Goal: Transaction & Acquisition: Subscribe to service/newsletter

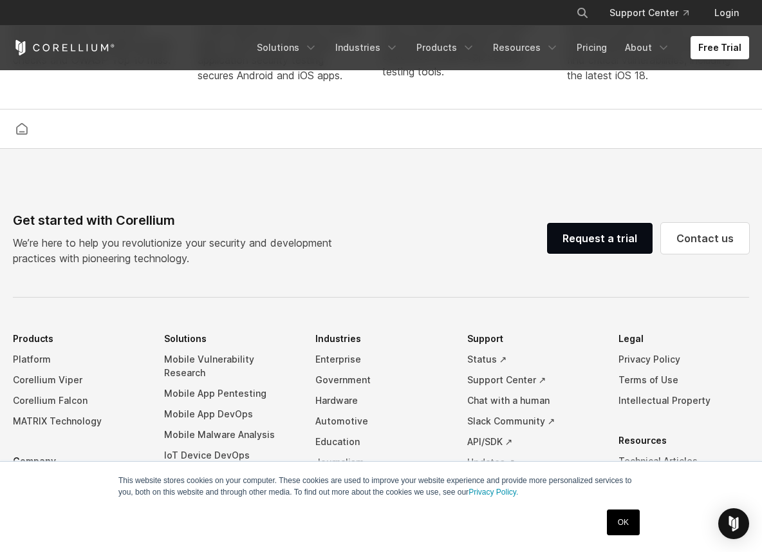
scroll to position [3058, 0]
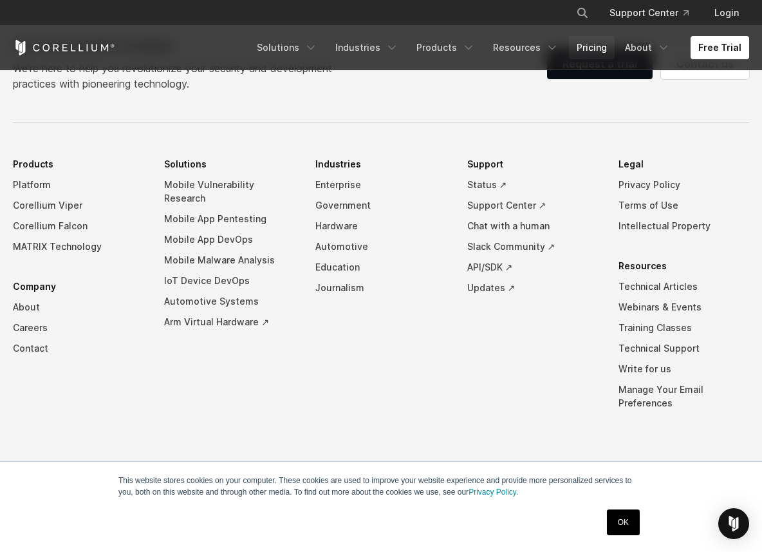
click at [606, 50] on link "Pricing" at bounding box center [592, 47] width 46 height 23
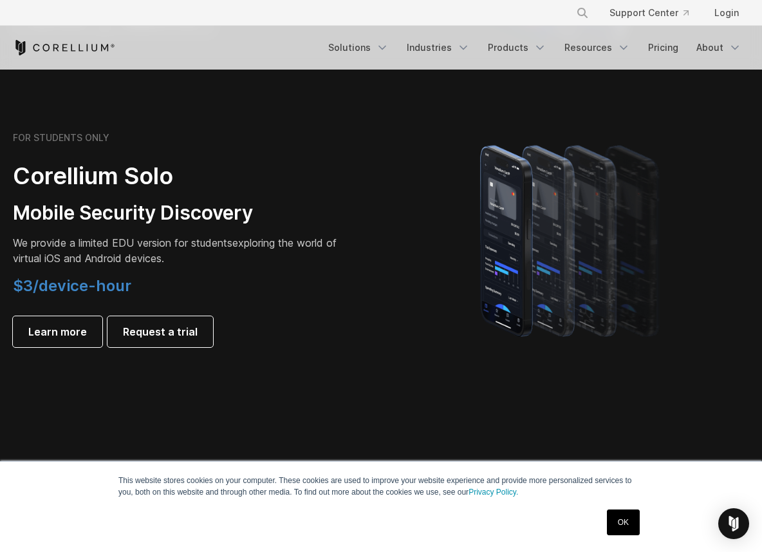
scroll to position [864, 0]
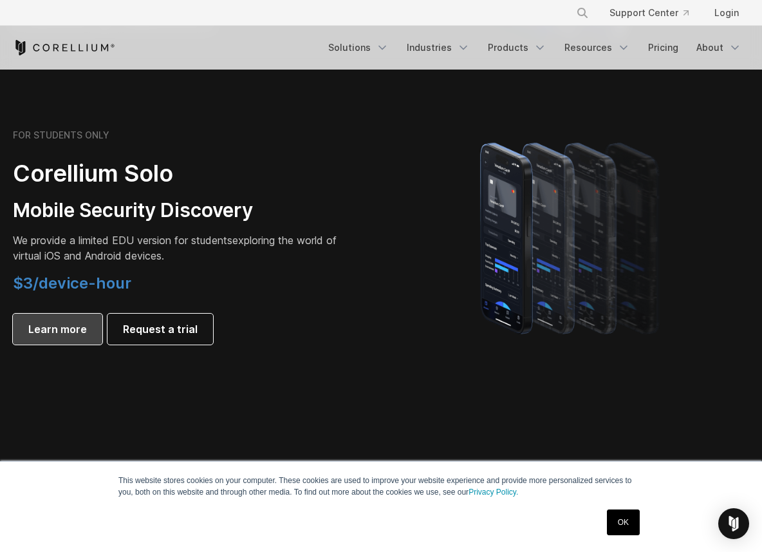
click at [86, 330] on link "Learn more" at bounding box center [57, 328] width 89 height 31
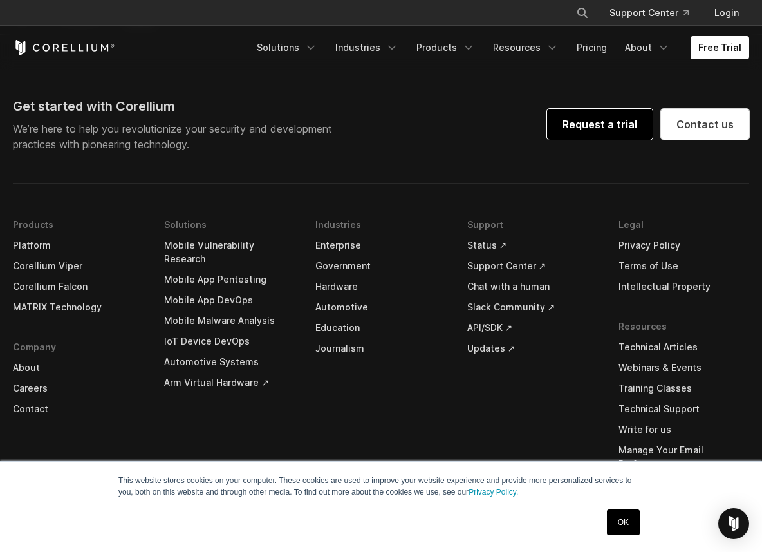
scroll to position [2593, 0]
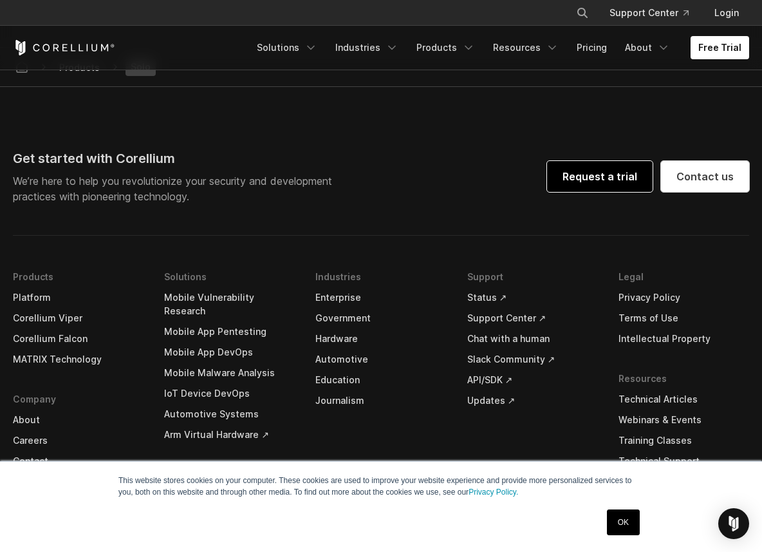
click at [570, 191] on link "Request a trial" at bounding box center [600, 176] width 106 height 31
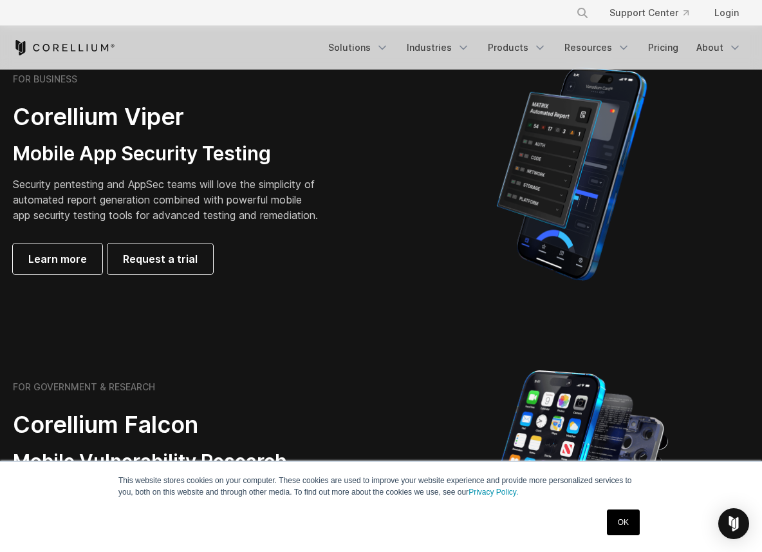
scroll to position [326, 0]
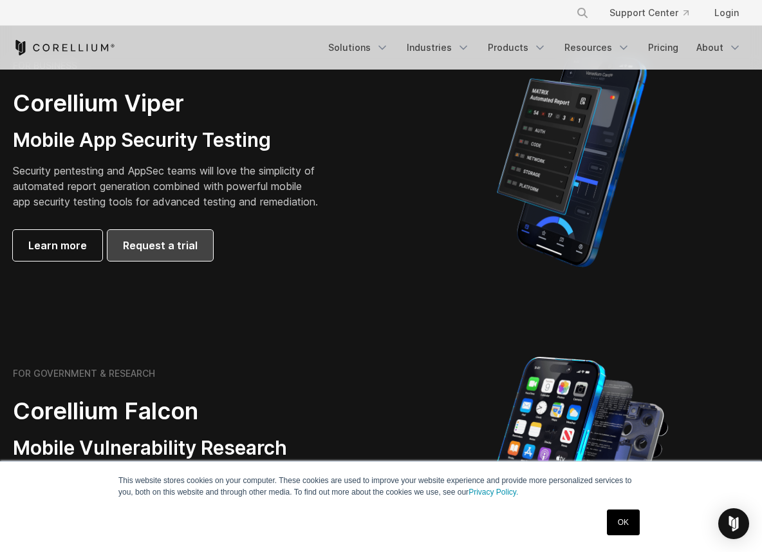
click at [126, 243] on link "Request a trial" at bounding box center [160, 245] width 106 height 31
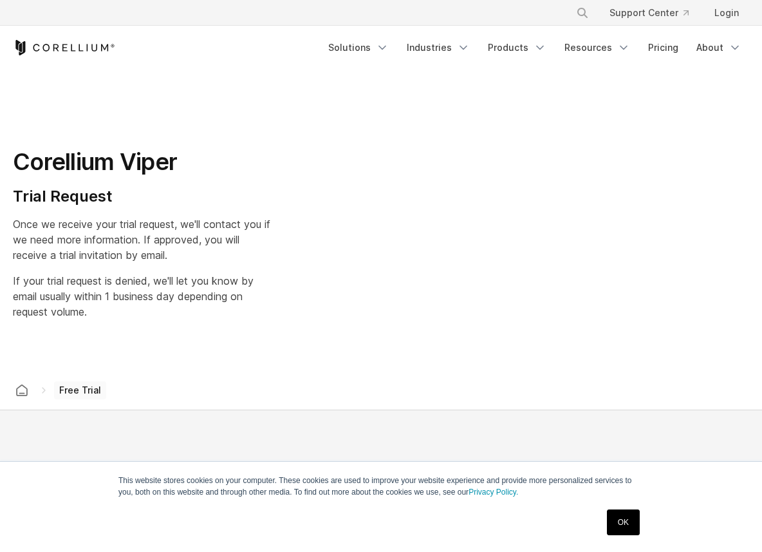
select select "**"
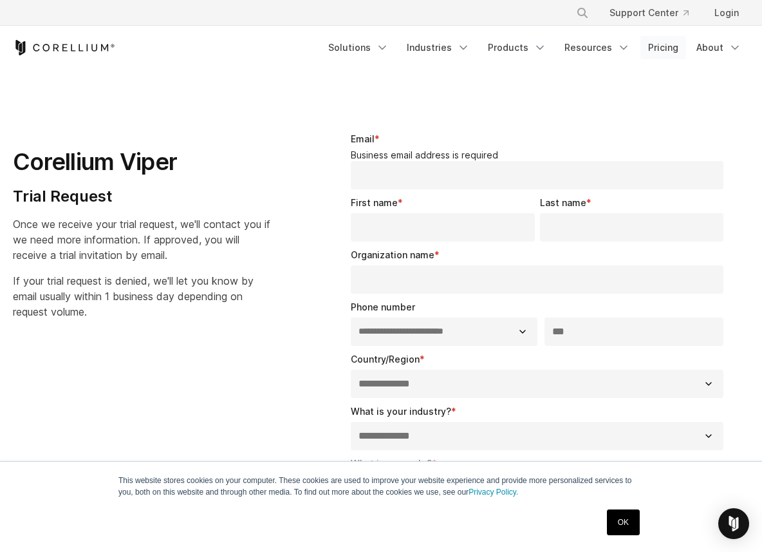
click at [682, 52] on link "Pricing" at bounding box center [663, 47] width 46 height 23
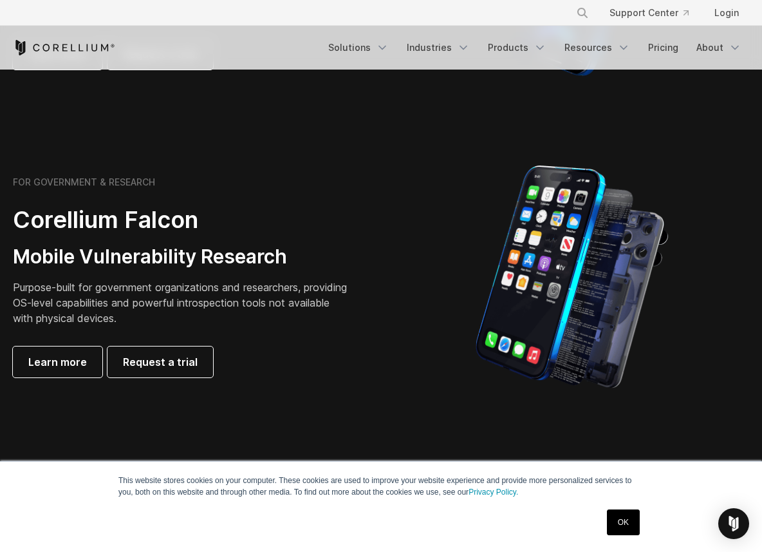
scroll to position [521, 0]
